Goal: Navigation & Orientation: Find specific page/section

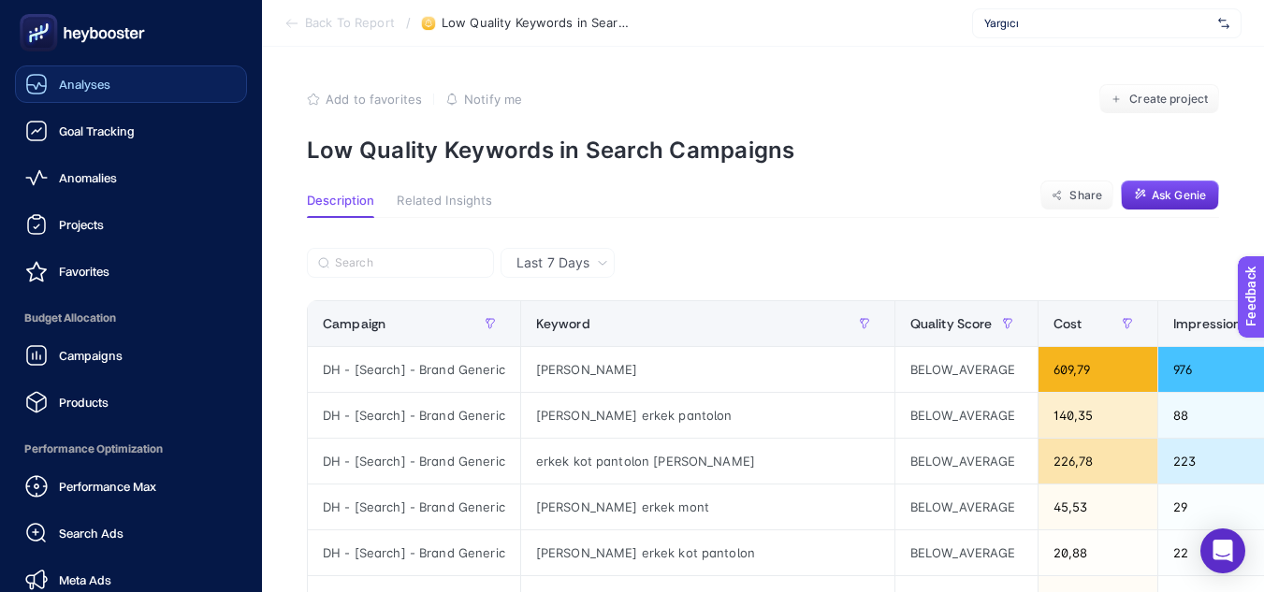
click at [109, 82] on span "Analyses" at bounding box center [84, 84] width 51 height 15
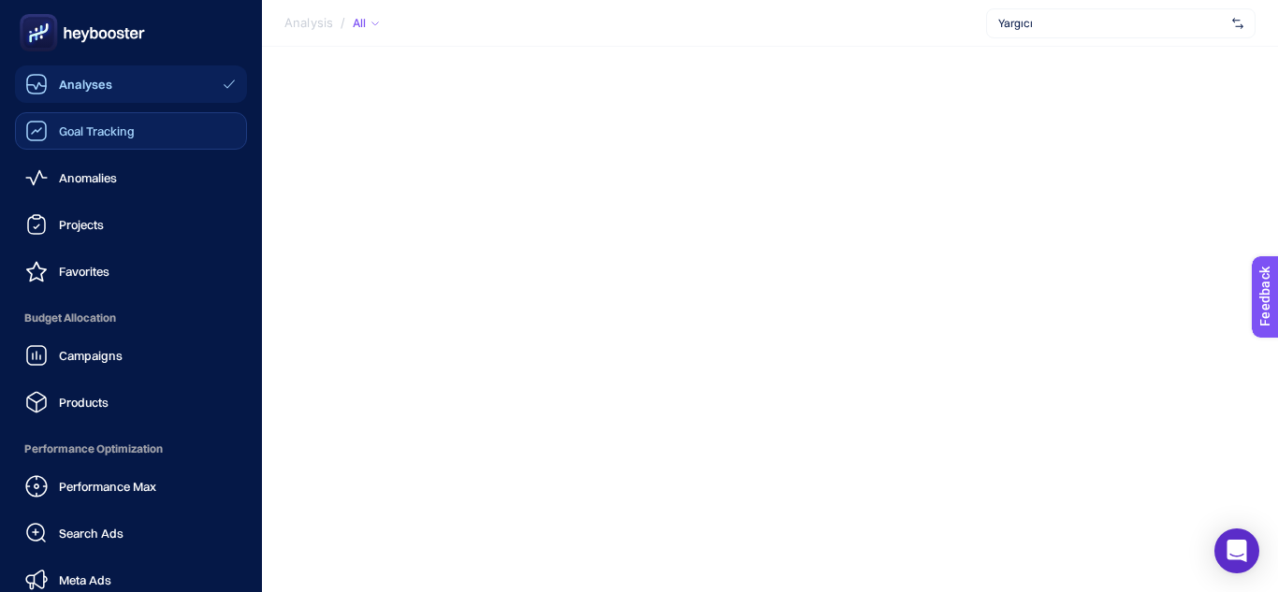
click at [102, 136] on span "Goal Tracking" at bounding box center [97, 131] width 76 height 15
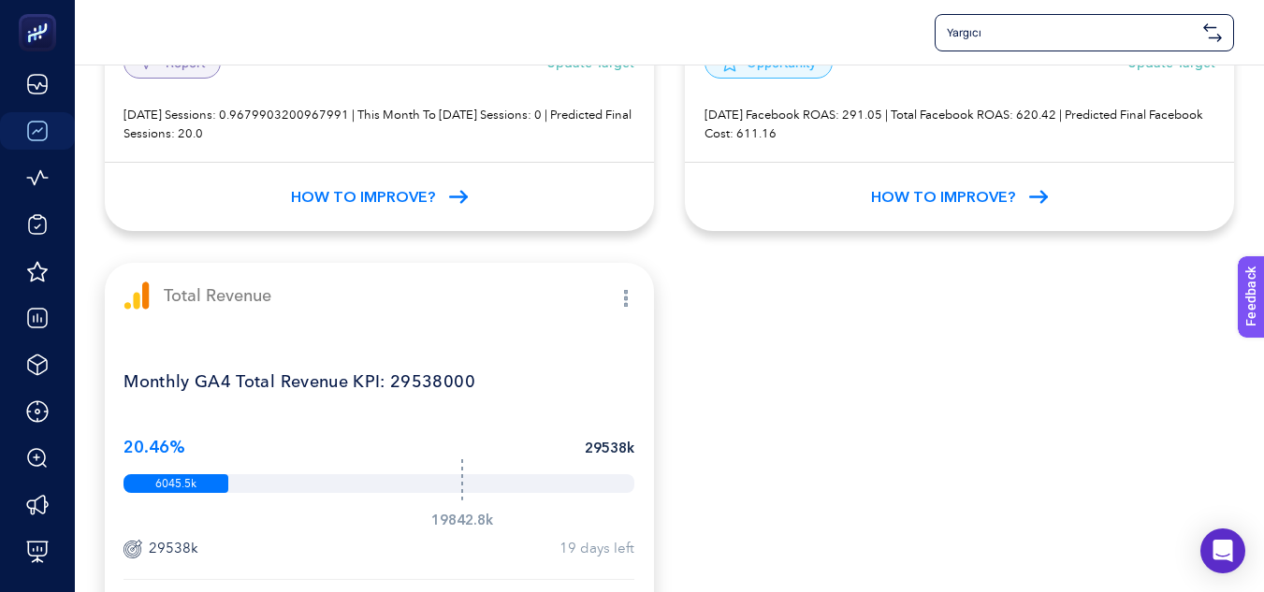
scroll to position [569, 0]
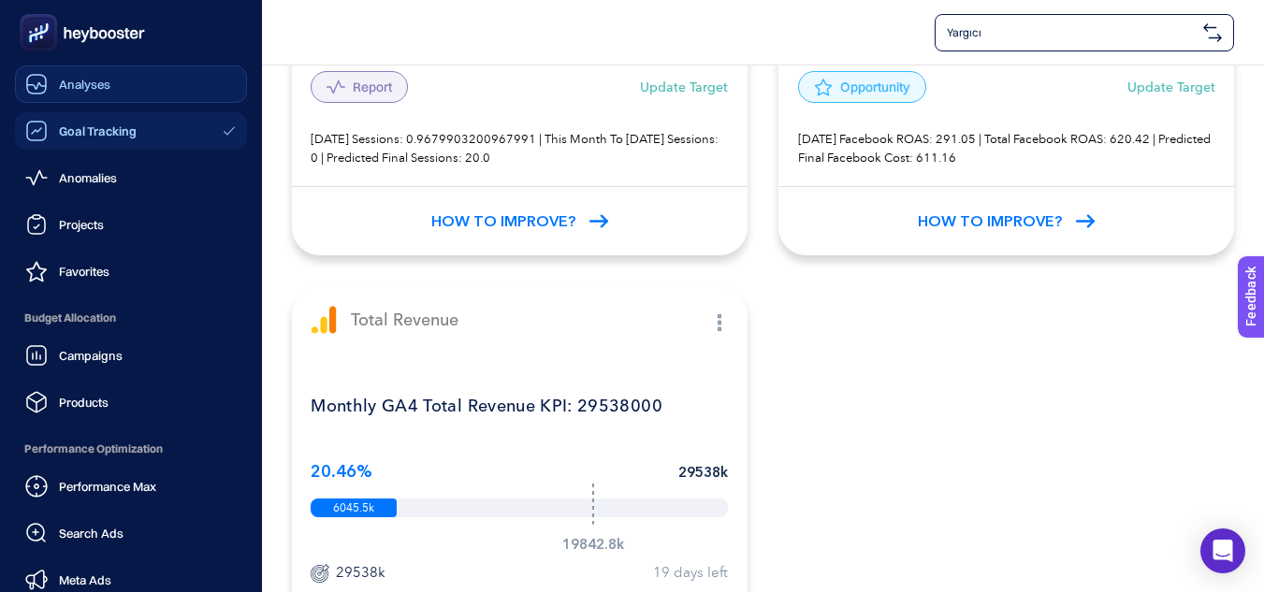
click at [74, 80] on span "Analyses" at bounding box center [84, 84] width 51 height 15
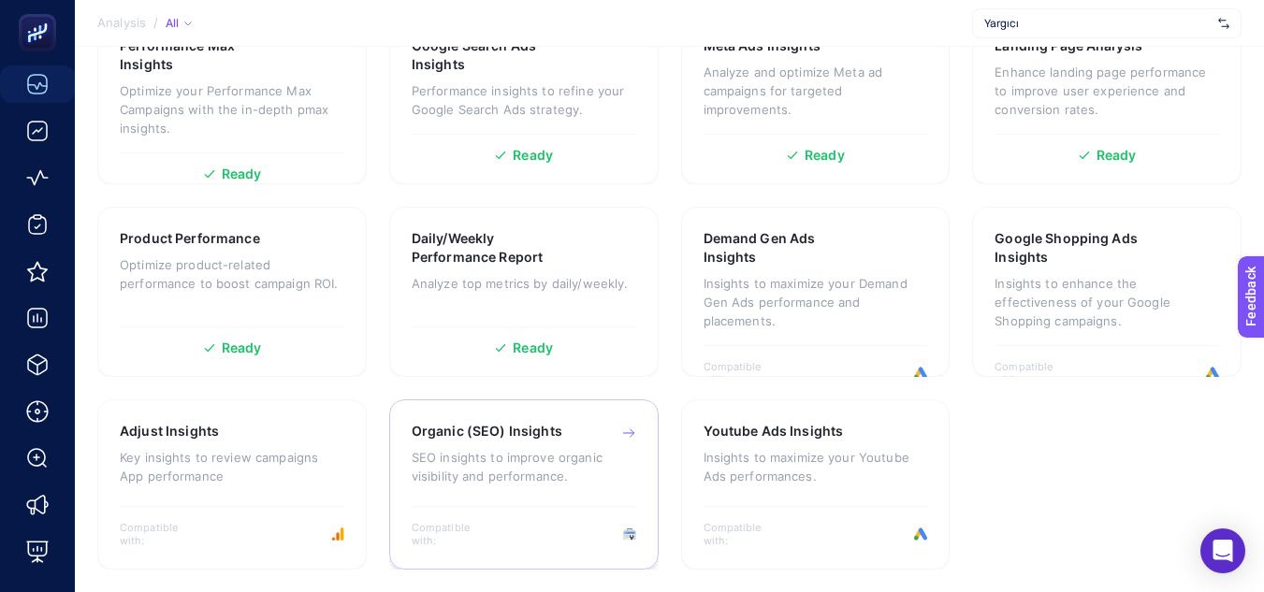
click at [498, 432] on h3 "Organic (SEO) Insights" at bounding box center [487, 431] width 151 height 19
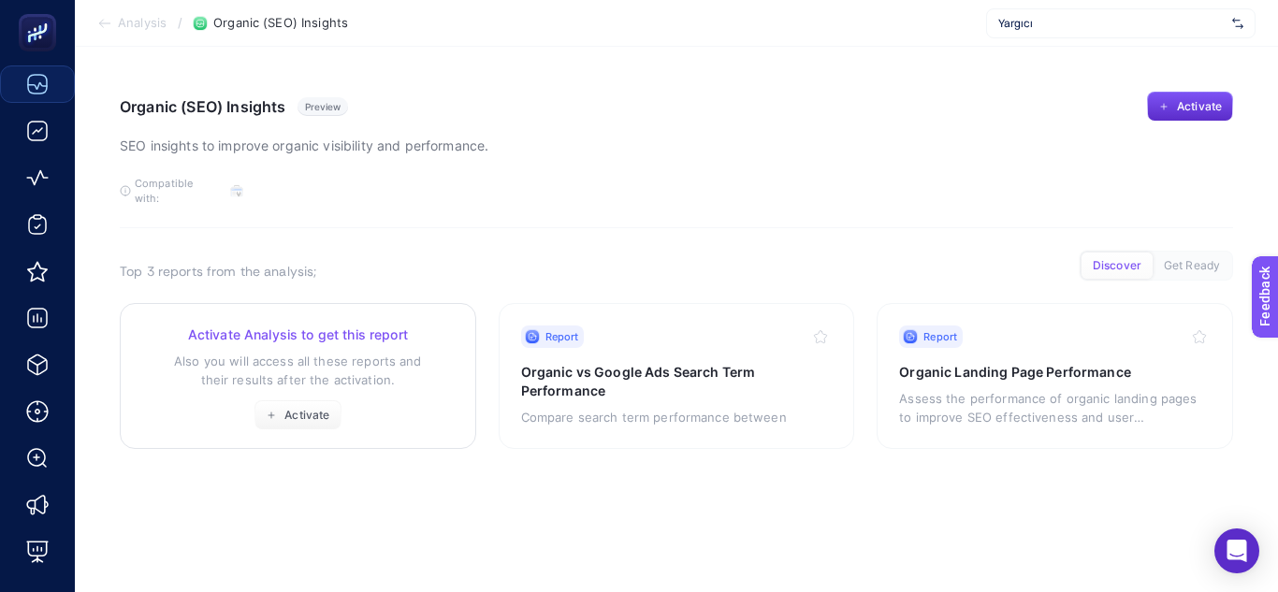
click at [376, 363] on p "Also you will access all these reports and their results after the activation." at bounding box center [298, 370] width 312 height 37
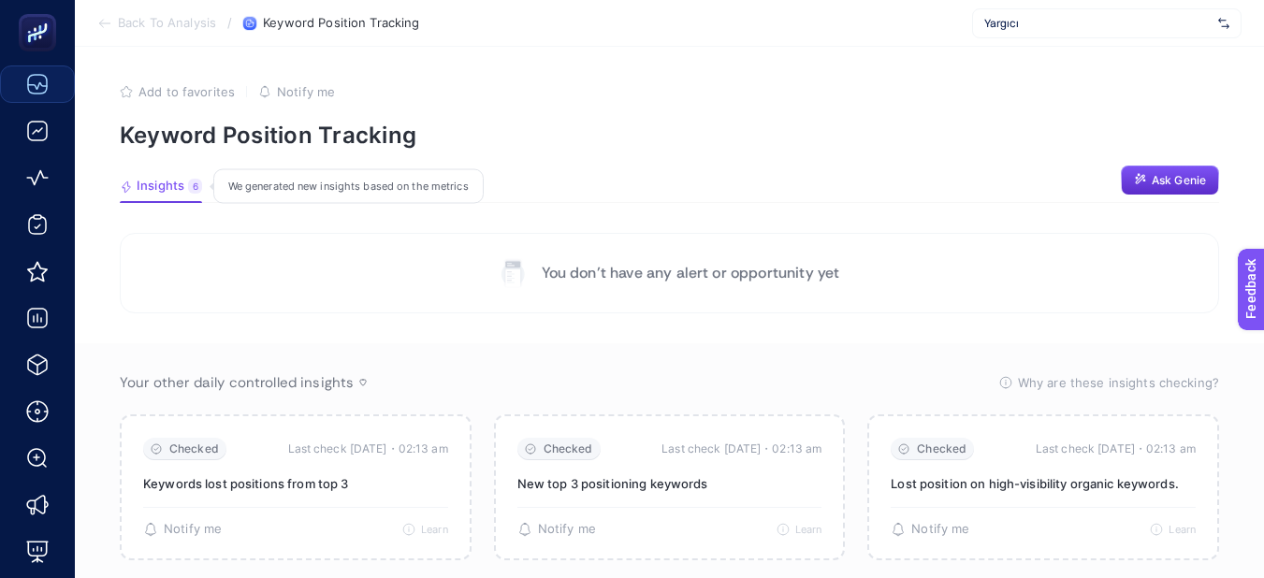
scroll to position [187, 0]
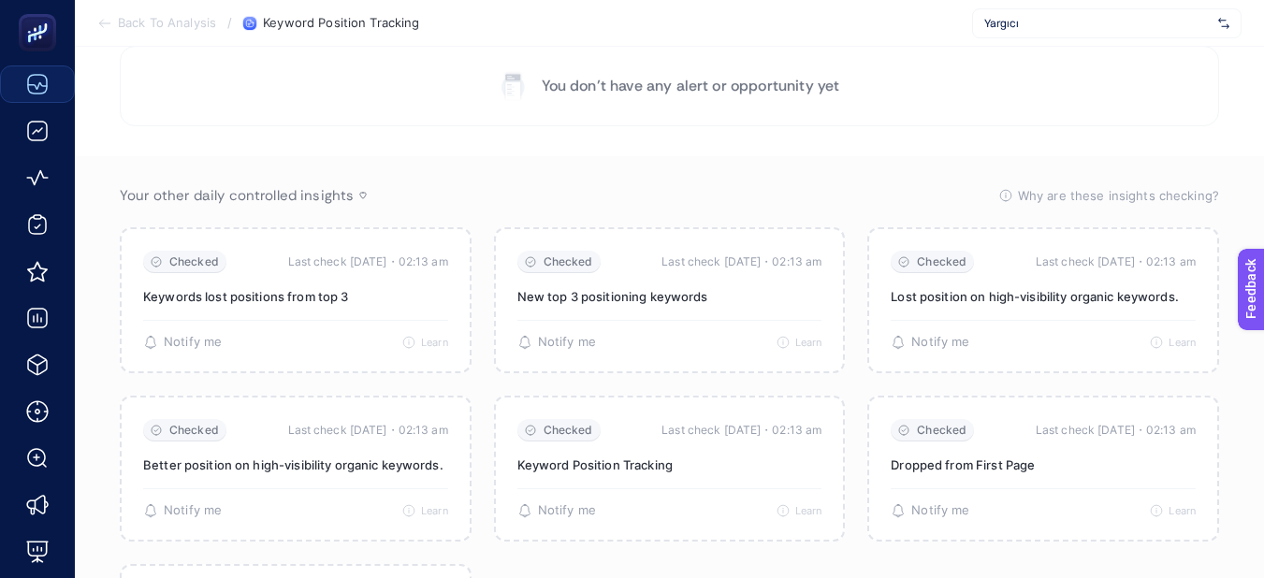
drag, startPoint x: 848, startPoint y: 141, endPoint x: 888, endPoint y: 7, distance: 139.8
click at [481, 34] on section "Back To Analysis / Keyword Position Tracking Yargıcı" at bounding box center [670, 23] width 1190 height 47
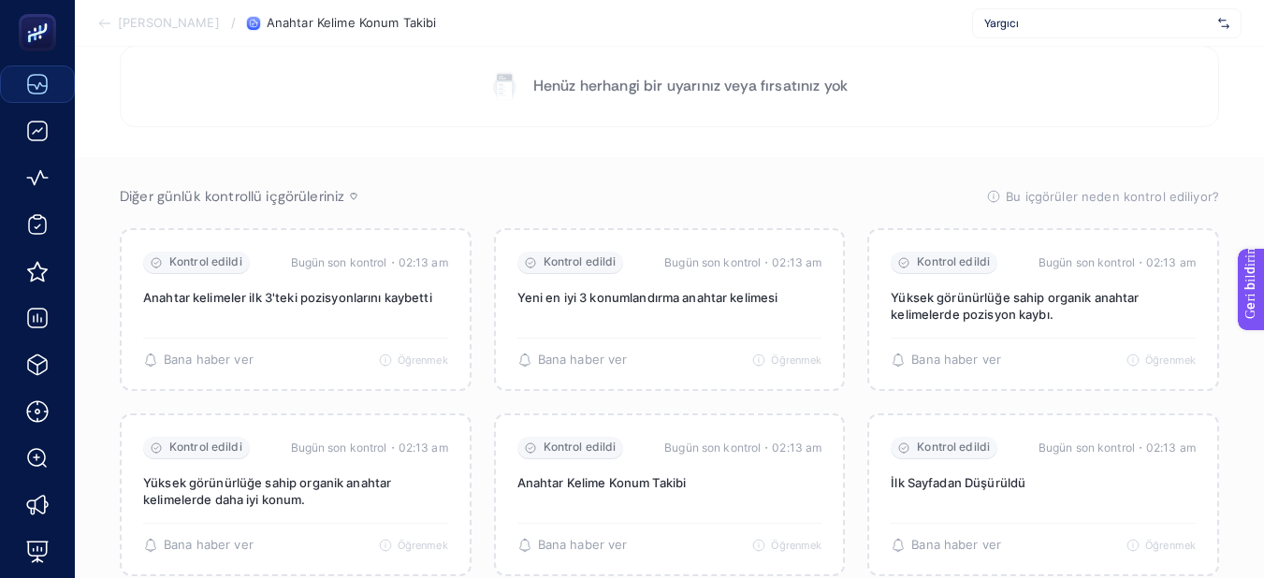
click at [1147, 93] on section "Henüz herhangi bir uyarınız veya fırsatınız yok" at bounding box center [670, 86] width 1100 height 80
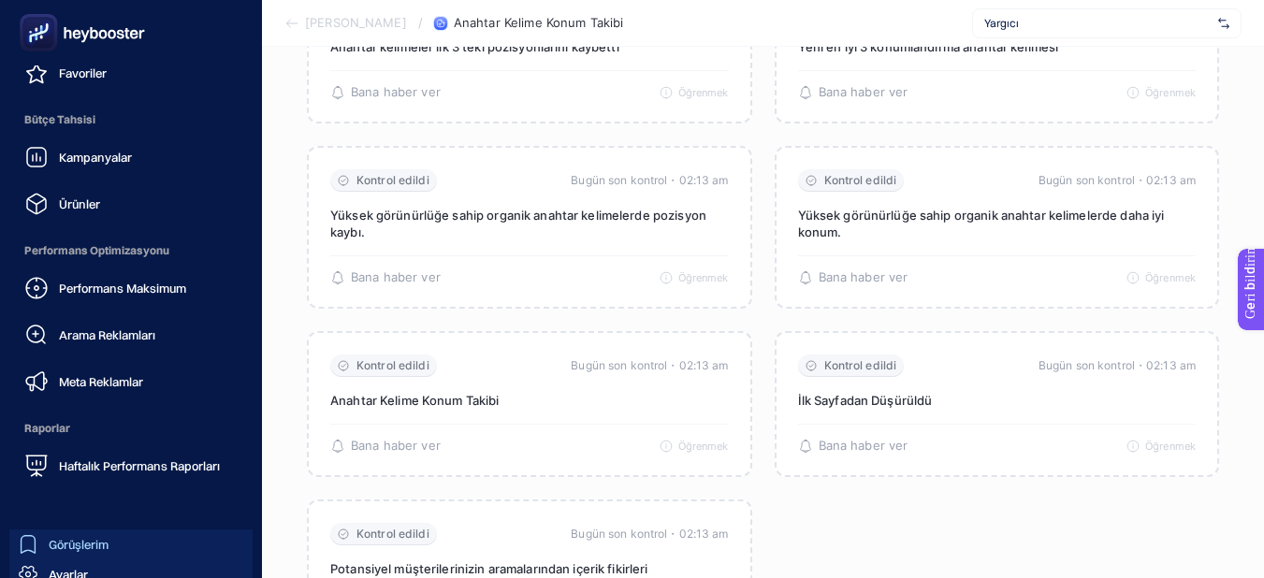
scroll to position [255, 0]
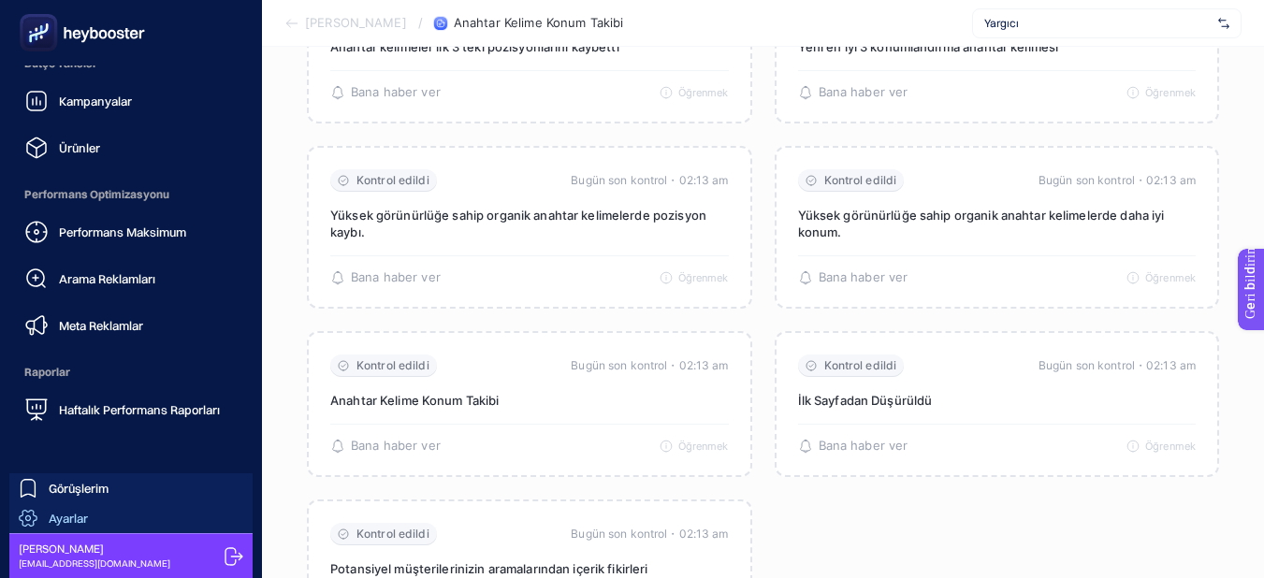
click at [76, 510] on div "Ayarlar" at bounding box center [53, 518] width 69 height 19
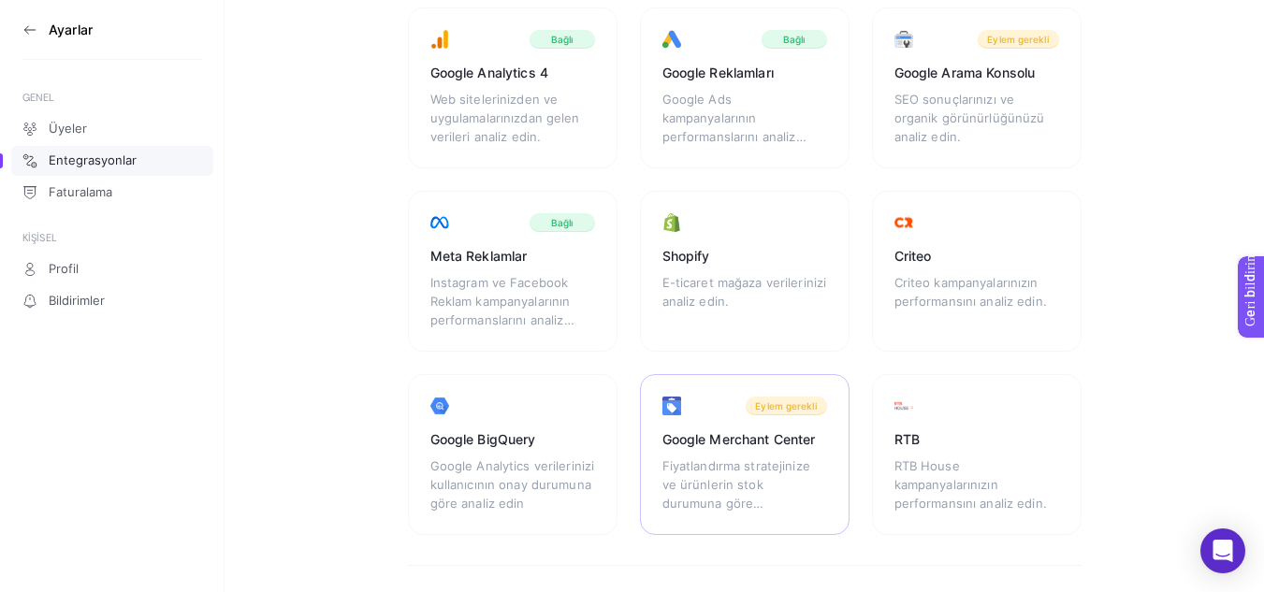
click at [753, 453] on div "Google Merchant Center Fiyatlandırma stratejinize ve ürünlerin stok durumuna gö…" at bounding box center [745, 454] width 210 height 161
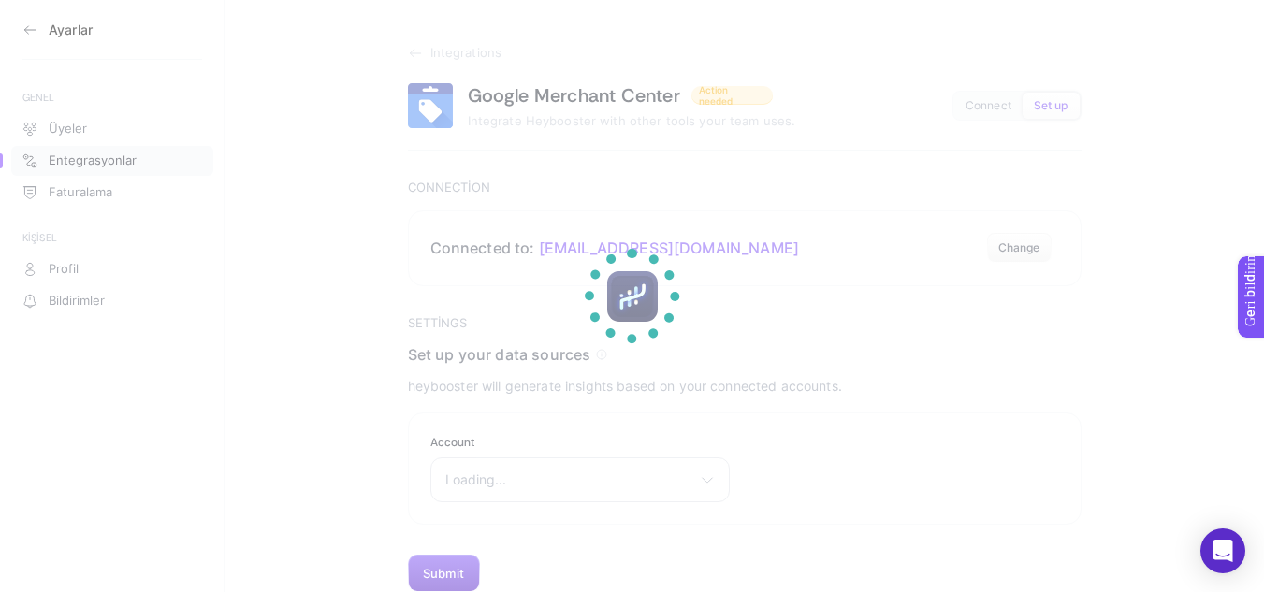
scroll to position [14, 0]
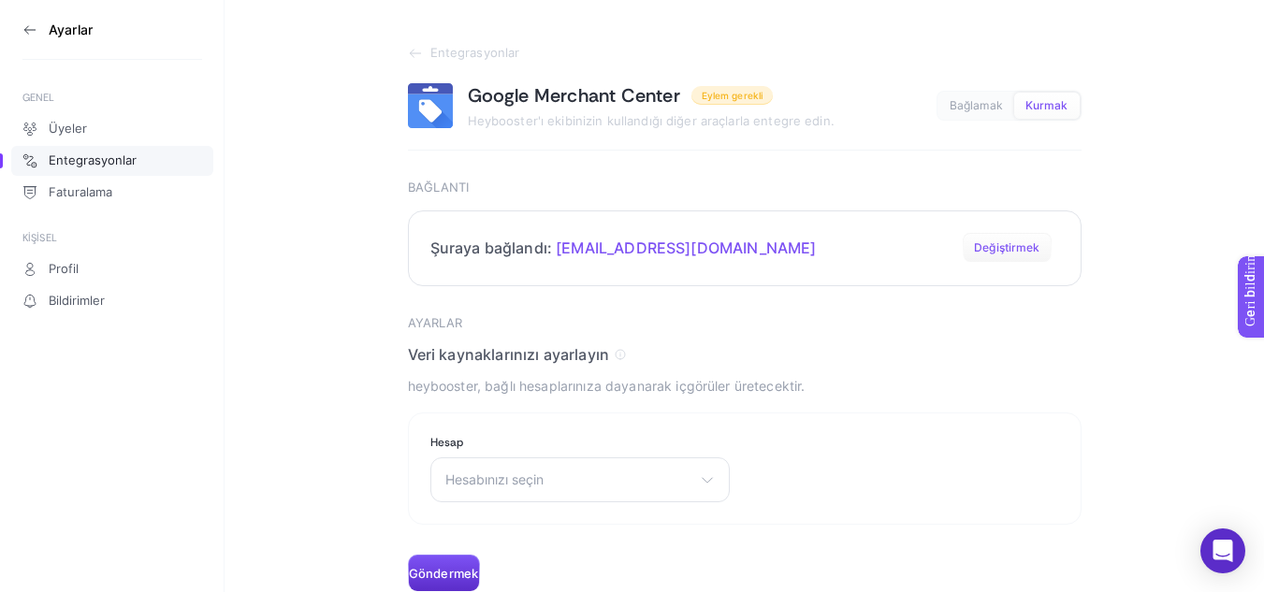
click at [1008, 256] on button "Değiştirmek" at bounding box center [1007, 248] width 88 height 30
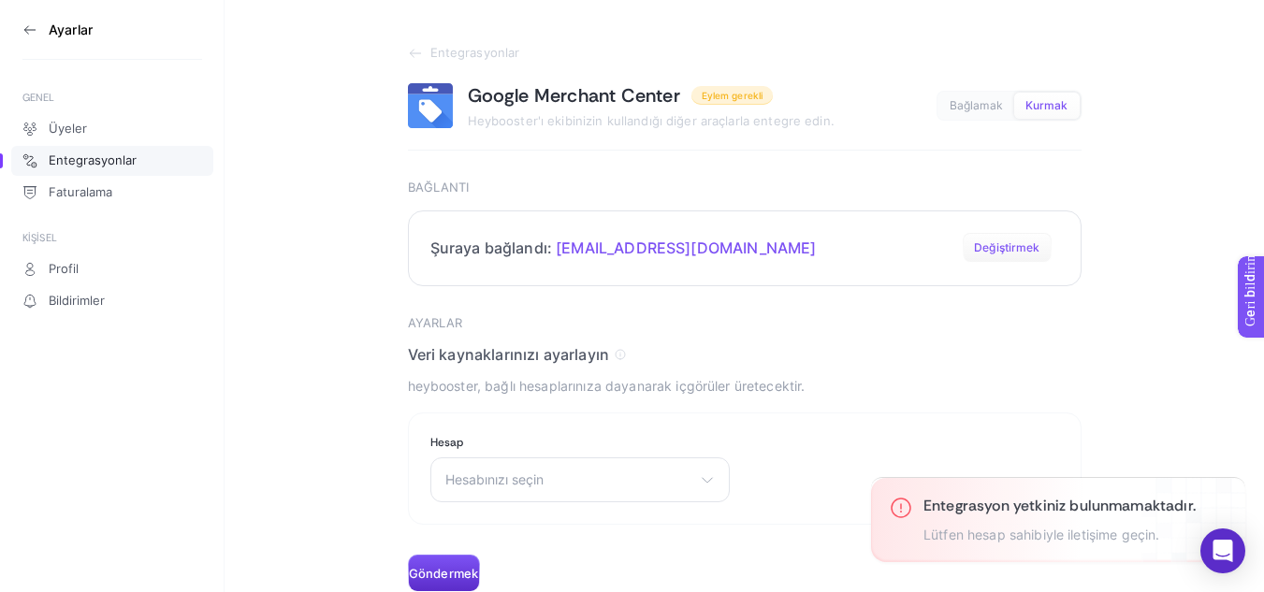
click at [1012, 245] on font "Değiştirmek" at bounding box center [1007, 248] width 66 height 14
click at [1018, 239] on button "Değiştirmek" at bounding box center [1007, 248] width 88 height 30
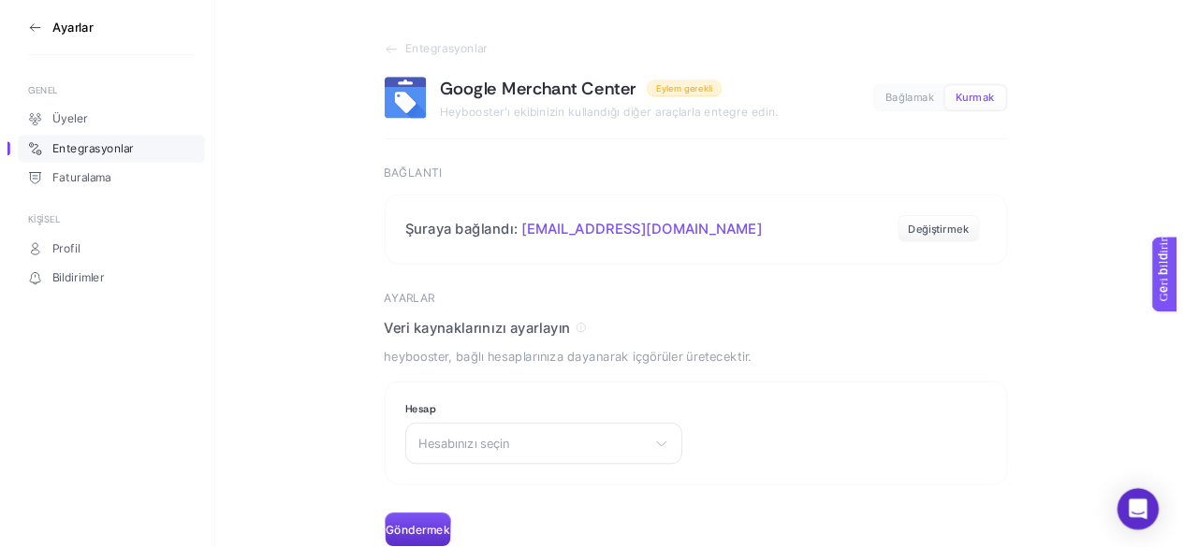
scroll to position [12, 0]
